Goal: Browse casually

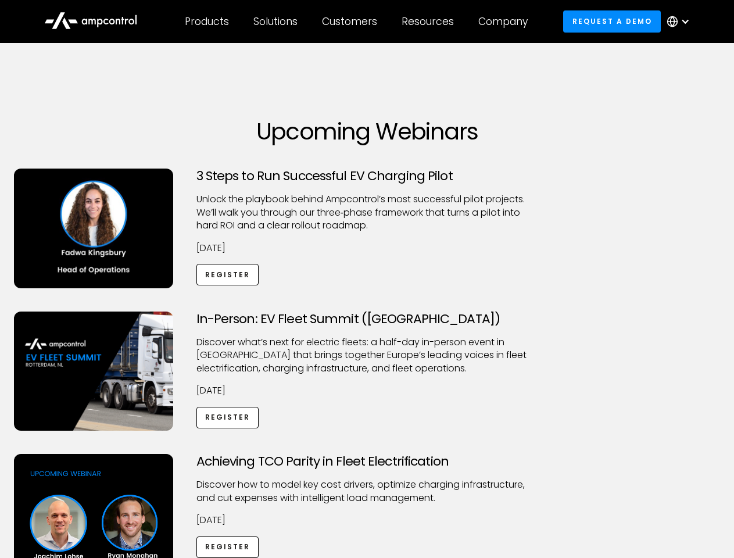
click at [357, 21] on div "Customers" at bounding box center [349, 21] width 55 height 13
click at [206, 21] on div "Products" at bounding box center [207, 21] width 44 height 13
click at [276, 21] on div "Solutions" at bounding box center [275, 21] width 44 height 13
click at [351, 21] on div "Customers" at bounding box center [349, 21] width 55 height 13
click at [430, 21] on div "Resources" at bounding box center [427, 21] width 52 height 13
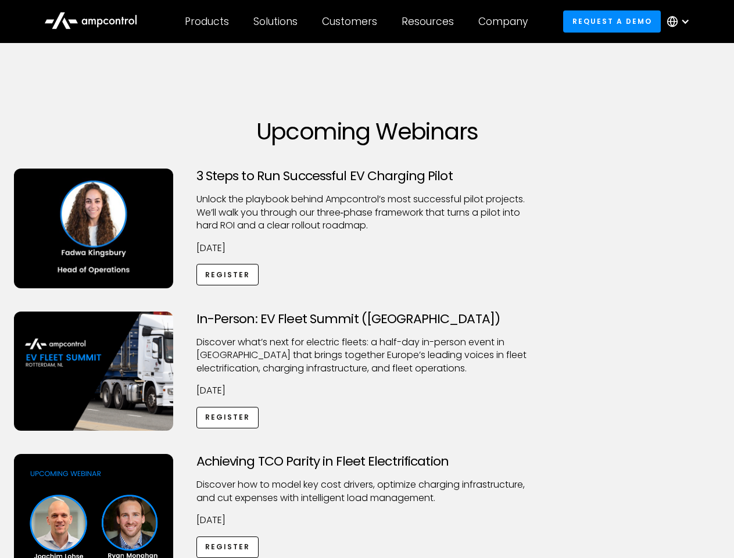
click at [506, 21] on div "Company" at bounding box center [502, 21] width 49 height 13
click at [681, 21] on div at bounding box center [684, 21] width 9 height 9
